Goal: Download file/media

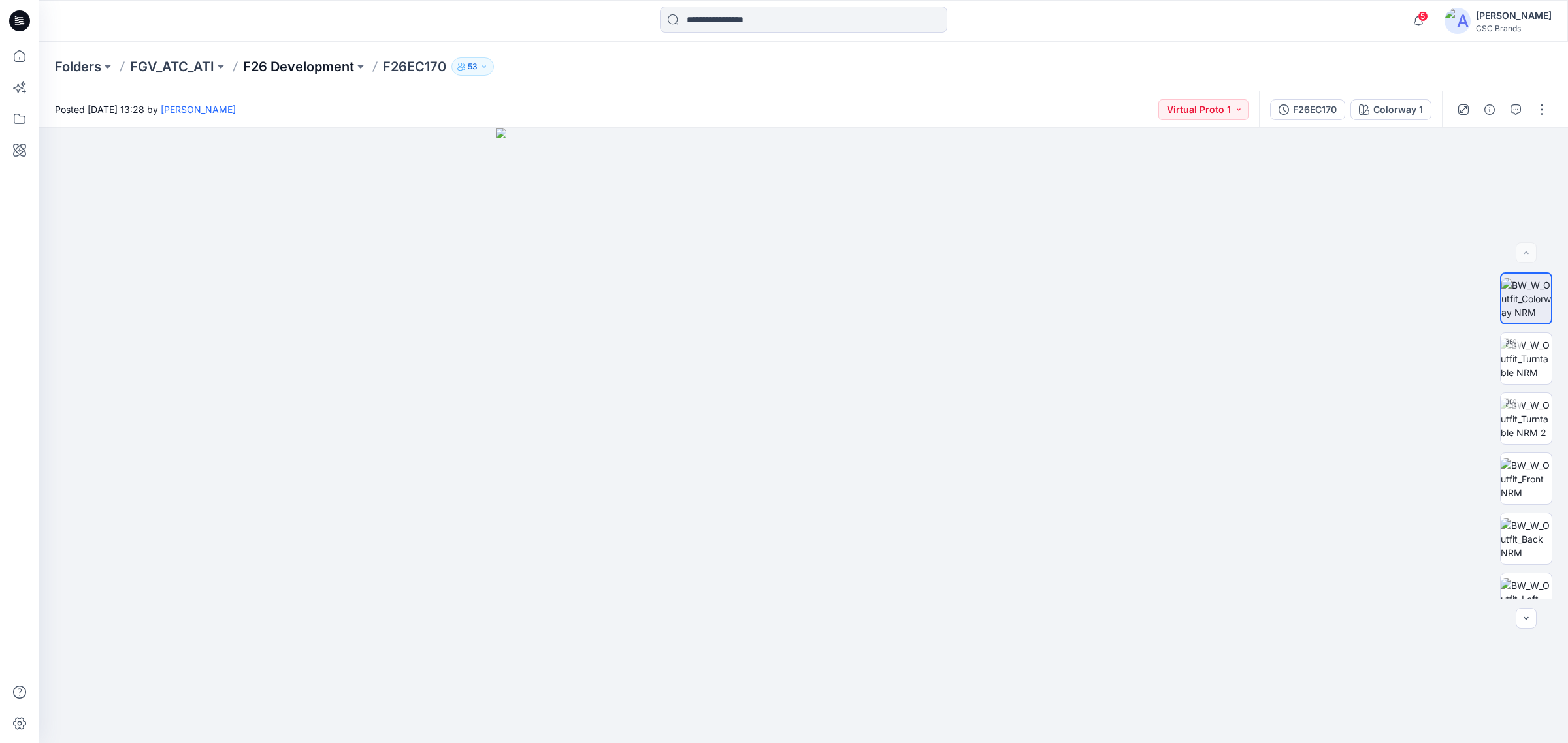
click at [312, 65] on p "F26 Development" at bounding box center [299, 67] width 111 height 18
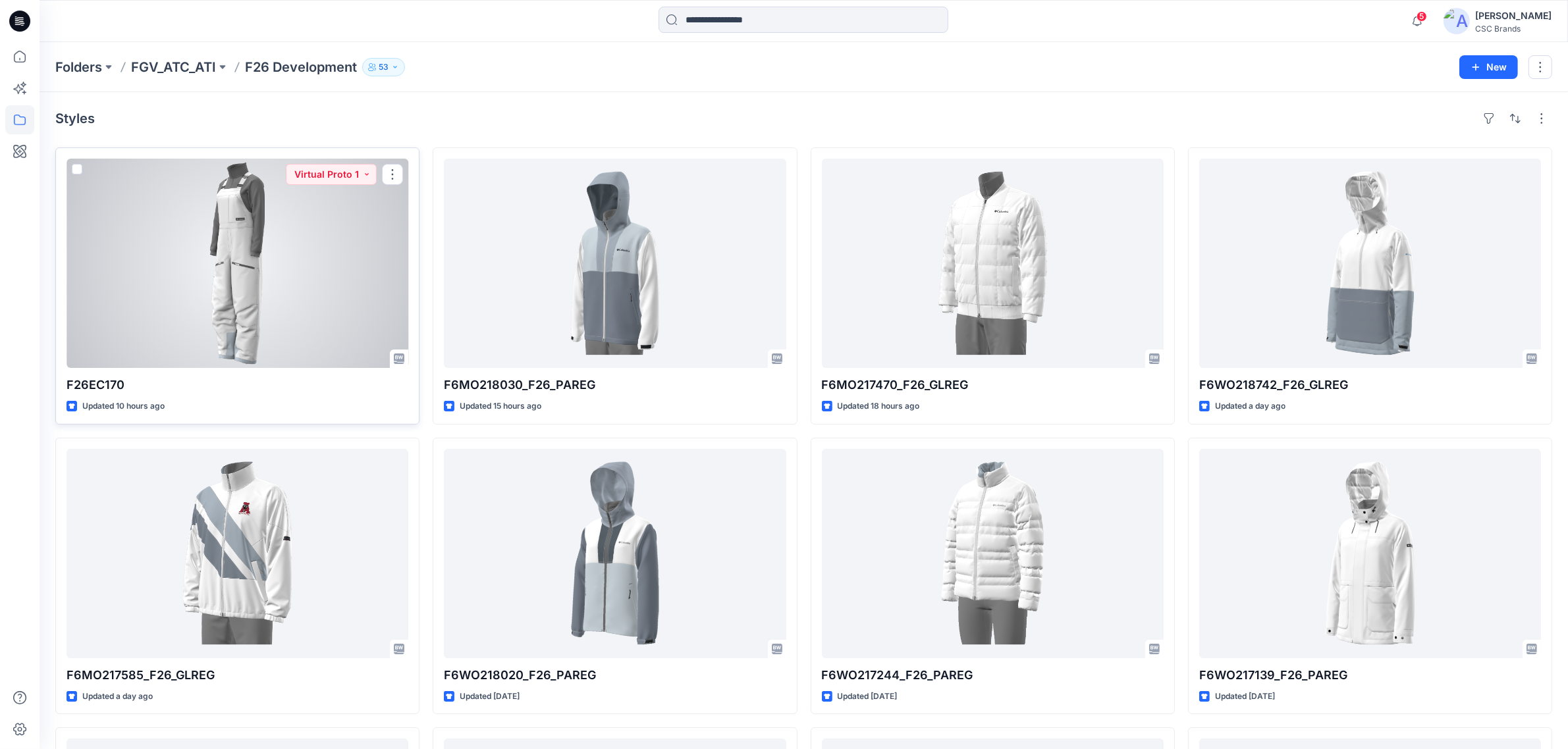
click at [316, 229] on div at bounding box center [237, 263] width 342 height 210
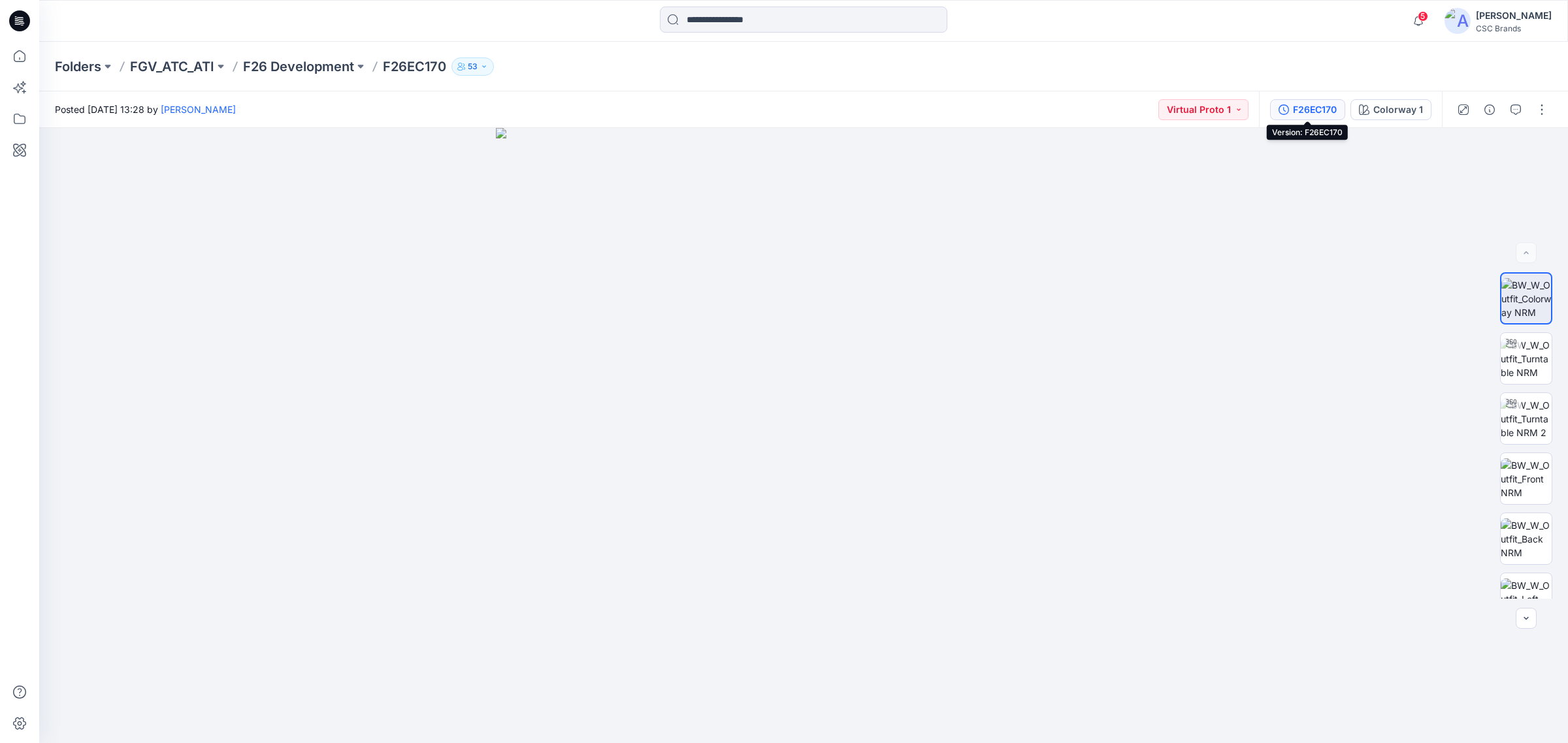
click at [1326, 112] on div "F26EC170" at bounding box center [1314, 110] width 44 height 14
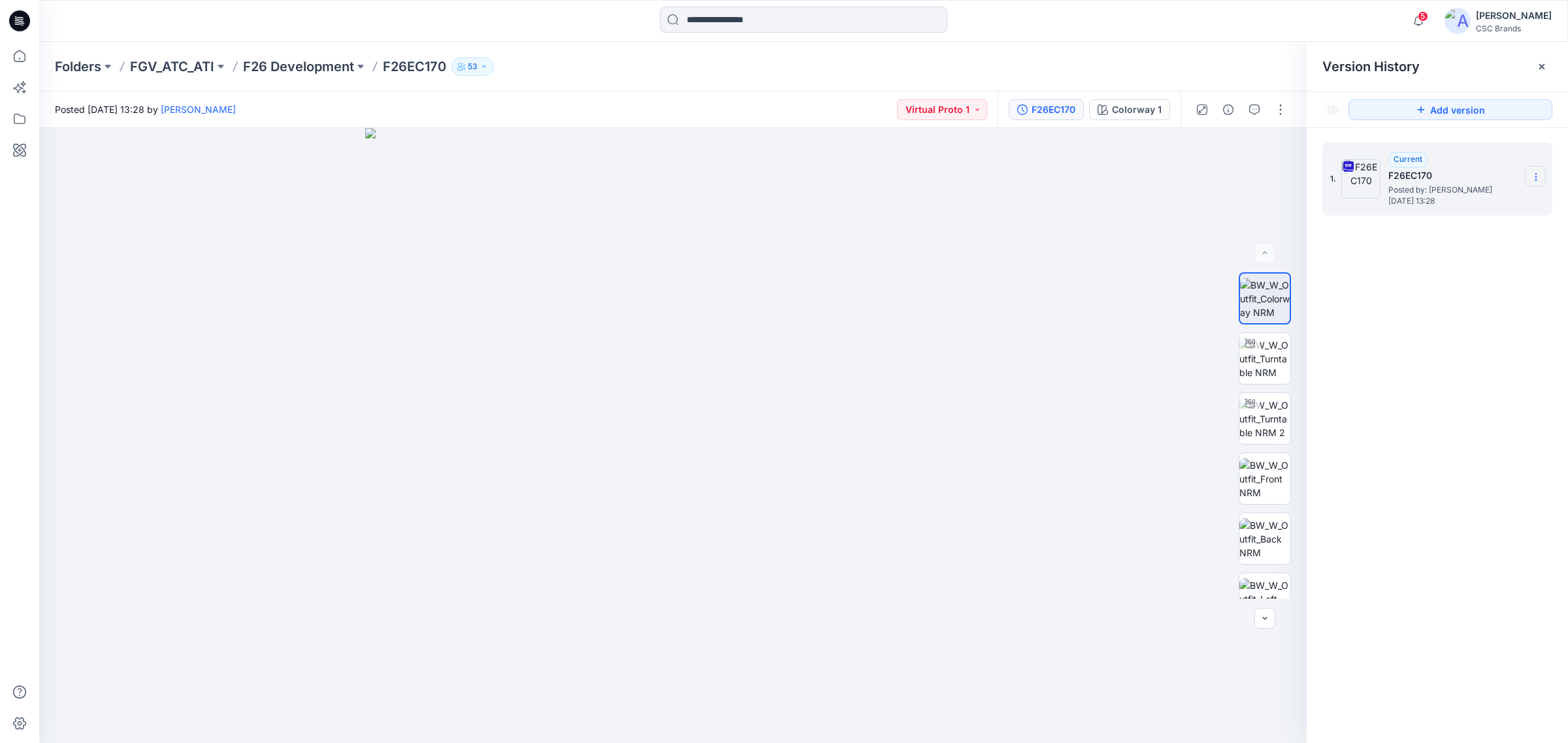
click at [1533, 177] on icon at bounding box center [1536, 177] width 11 height 11
click at [1517, 197] on span "Download Source BW File" at bounding box center [1470, 203] width 110 height 15
click at [312, 65] on p "F26 Development" at bounding box center [299, 67] width 111 height 18
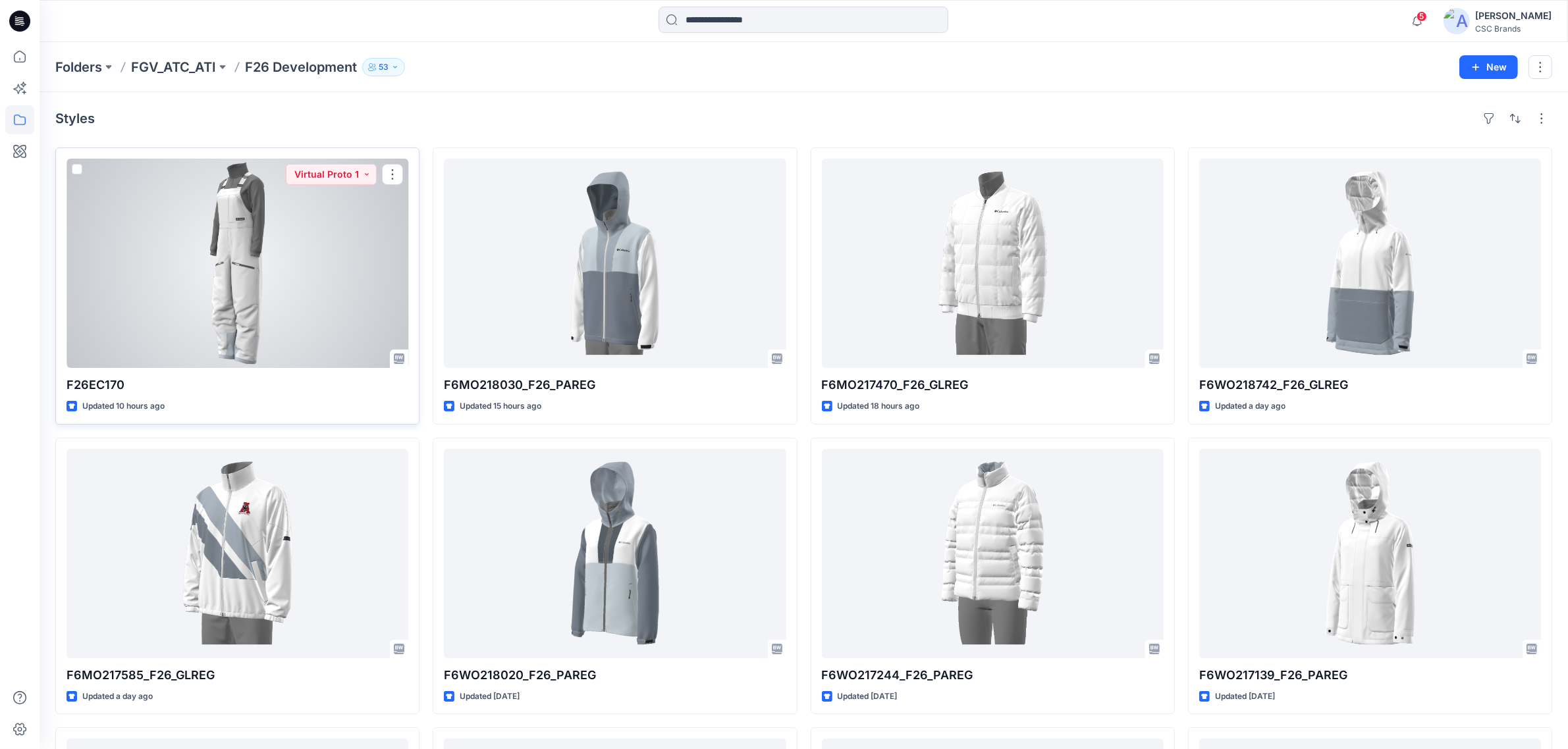
click at [220, 287] on div at bounding box center [237, 263] width 342 height 210
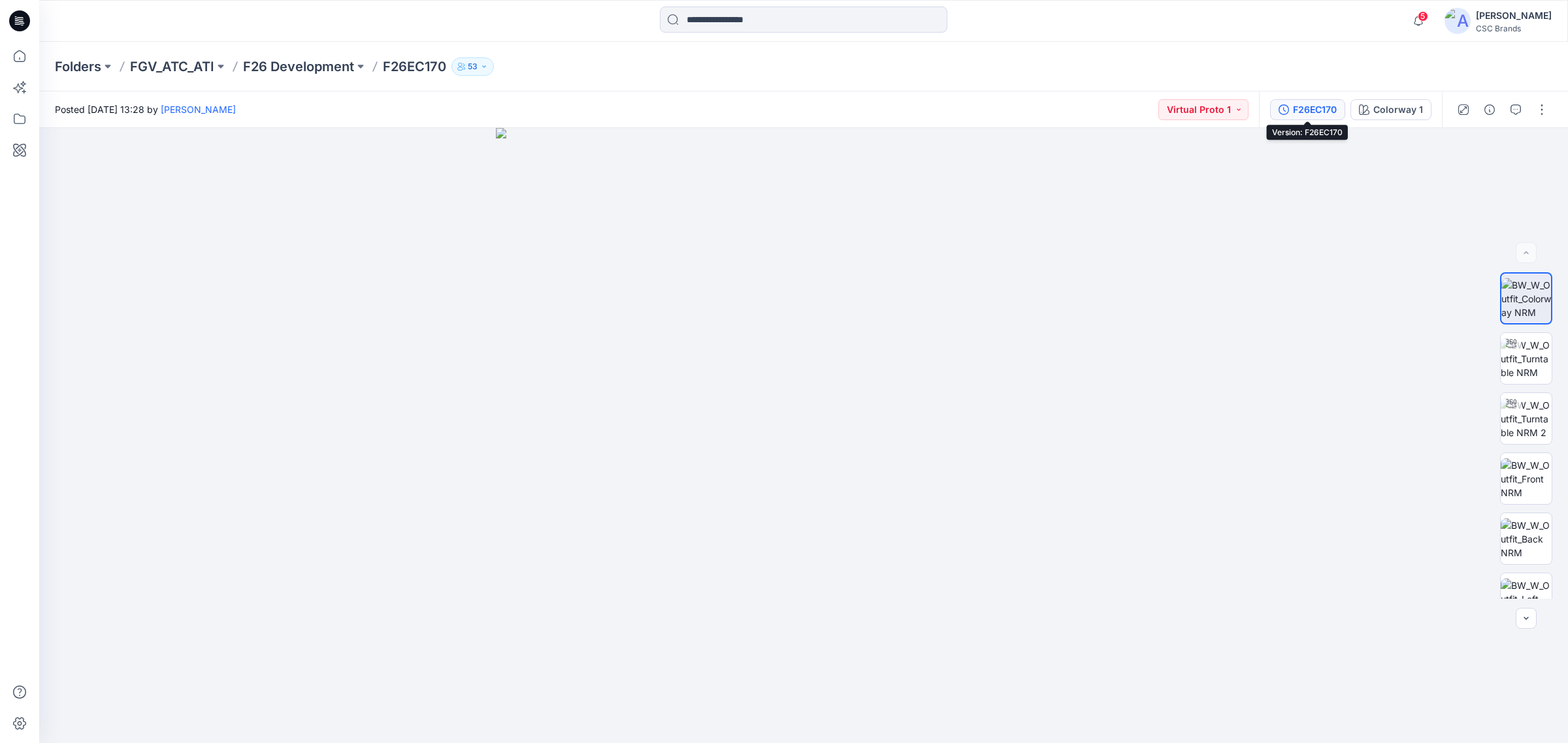
click at [1318, 108] on div "F26EC170" at bounding box center [1314, 110] width 44 height 14
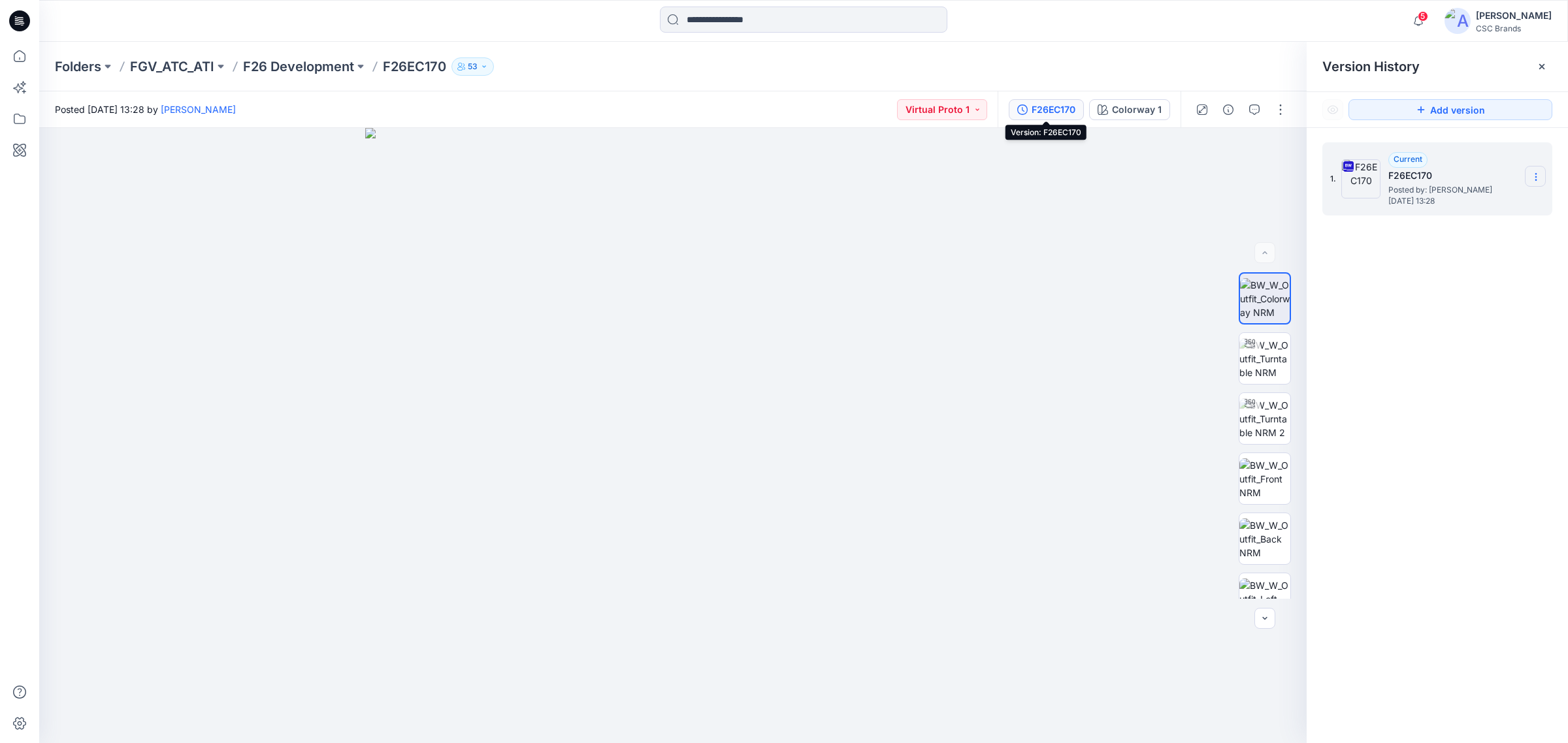
click at [1532, 177] on icon at bounding box center [1536, 177] width 11 height 11
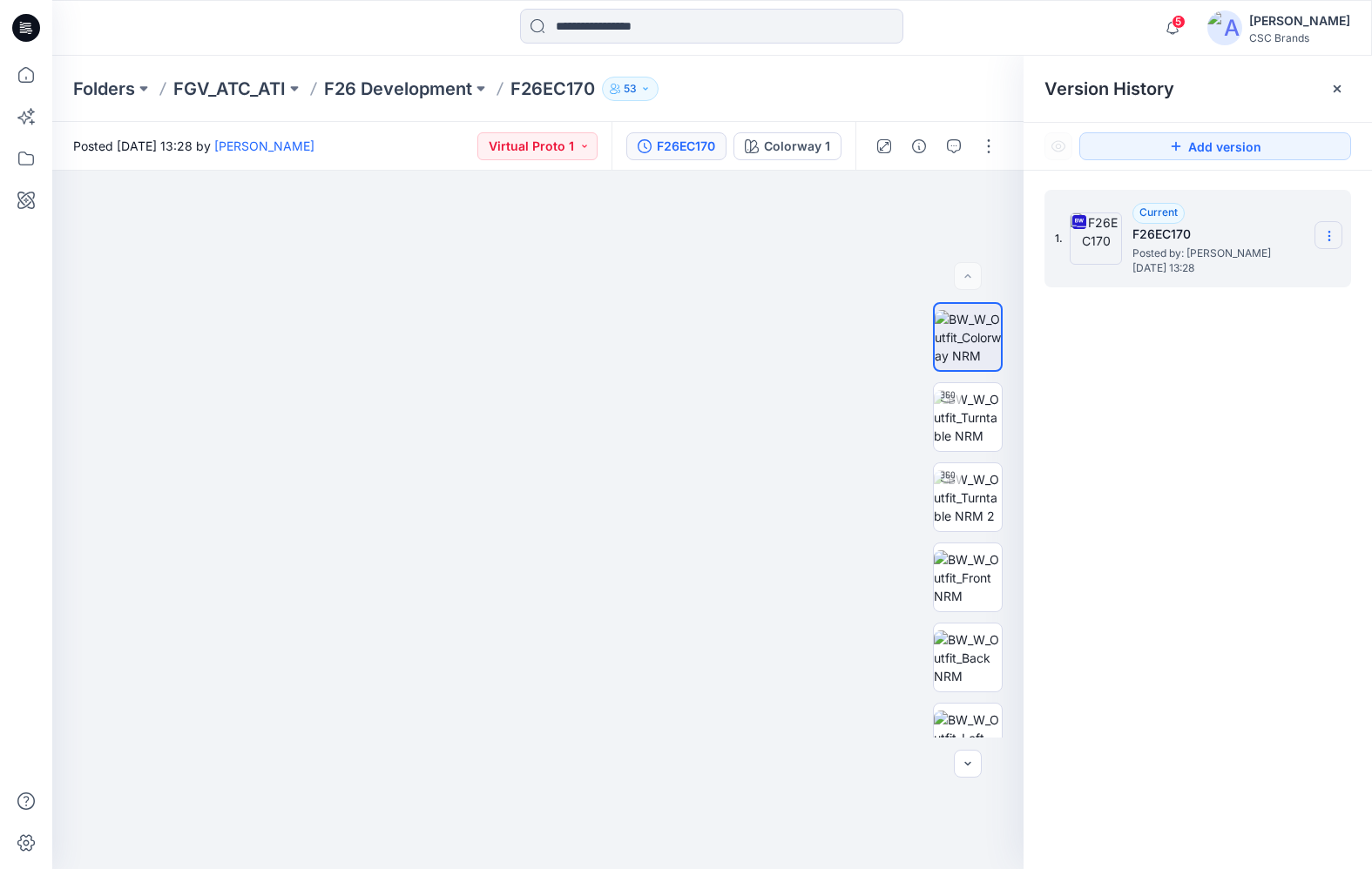
click at [1324, 235] on icon at bounding box center [1329, 236] width 14 height 14
